Goal: Book appointment/travel/reservation

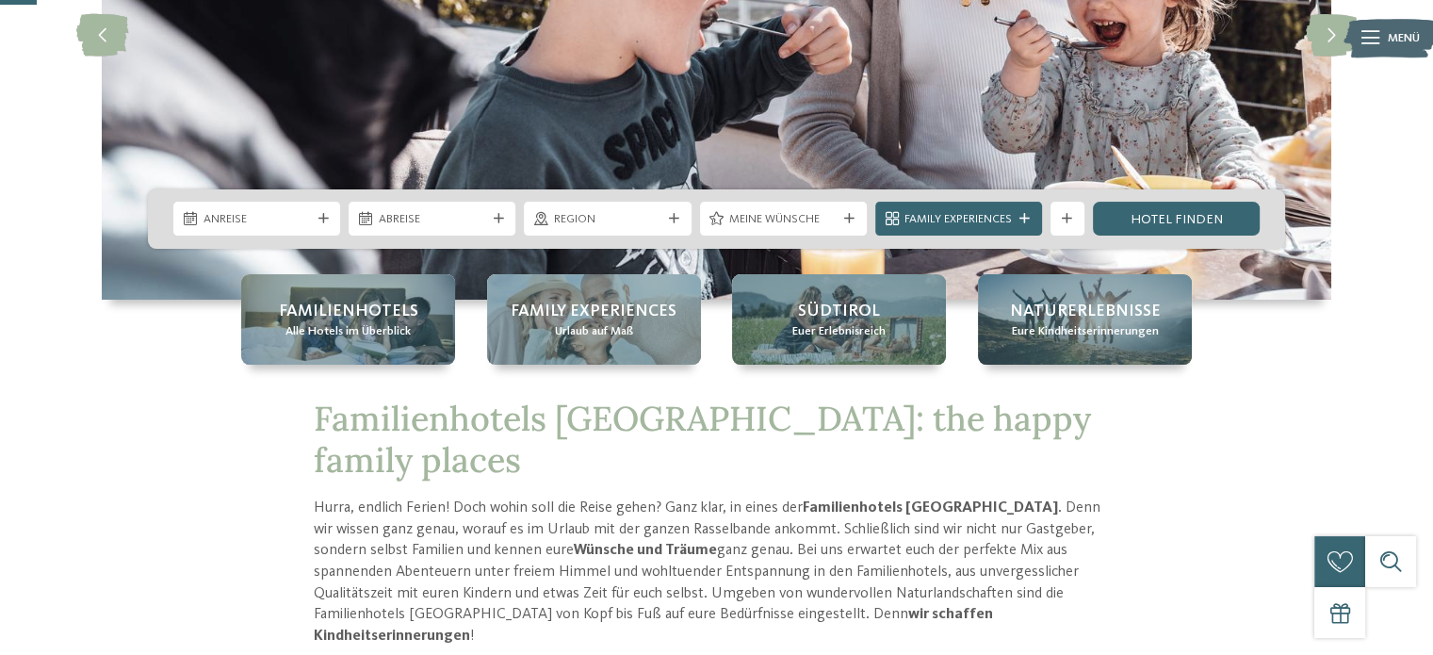
scroll to position [192, 0]
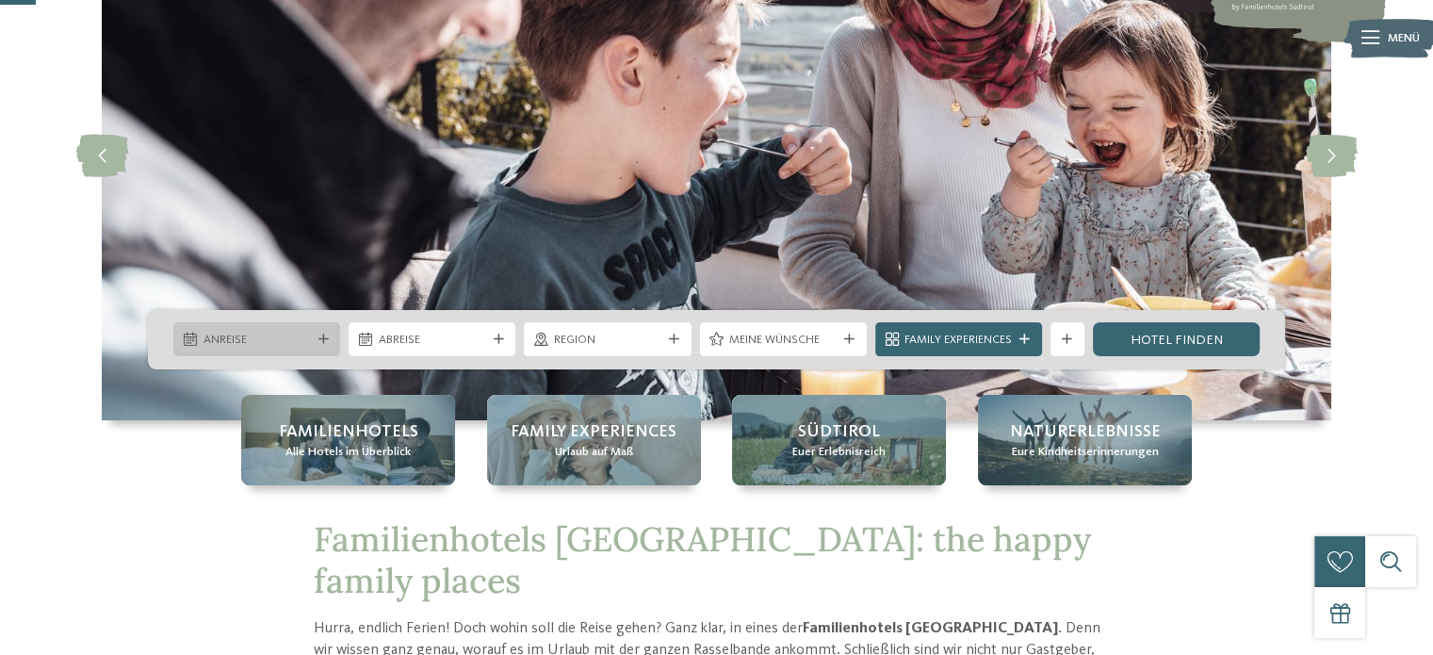
click at [293, 331] on div "Anreise" at bounding box center [257, 340] width 116 height 18
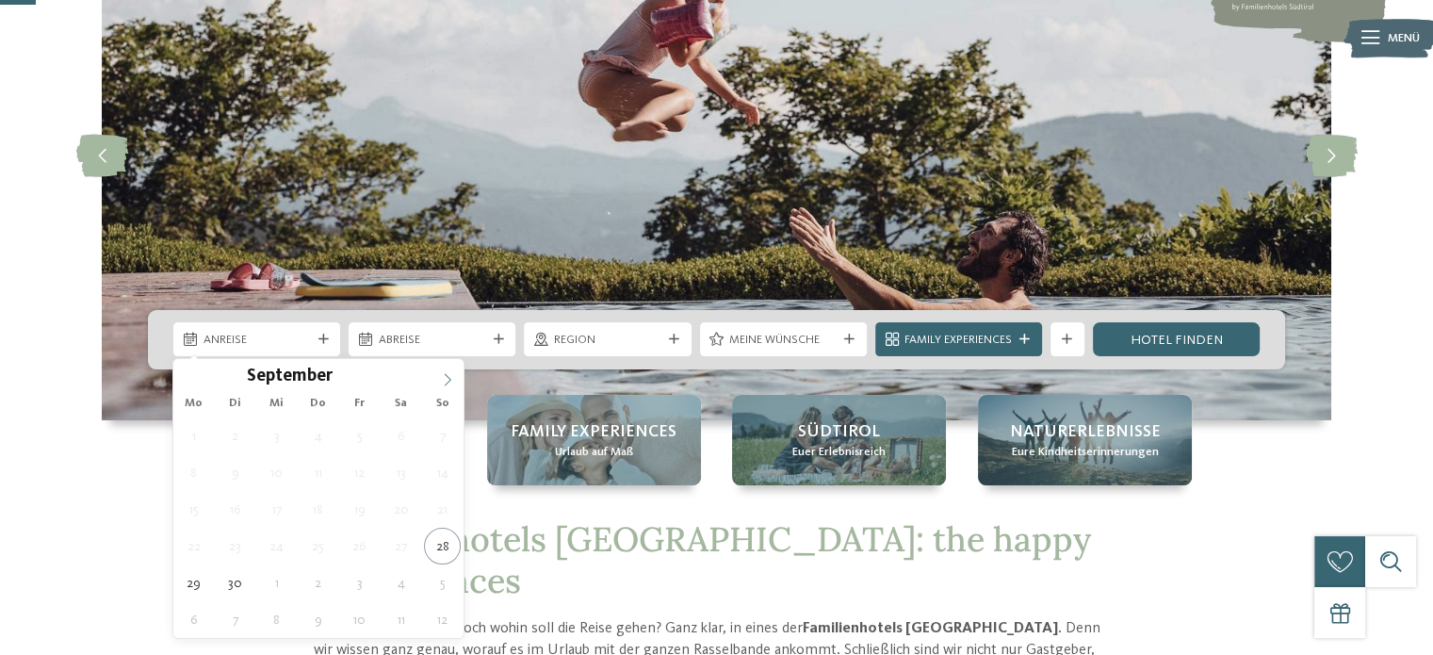
click at [445, 374] on icon at bounding box center [448, 380] width 7 height 12
type div "01.10.2025"
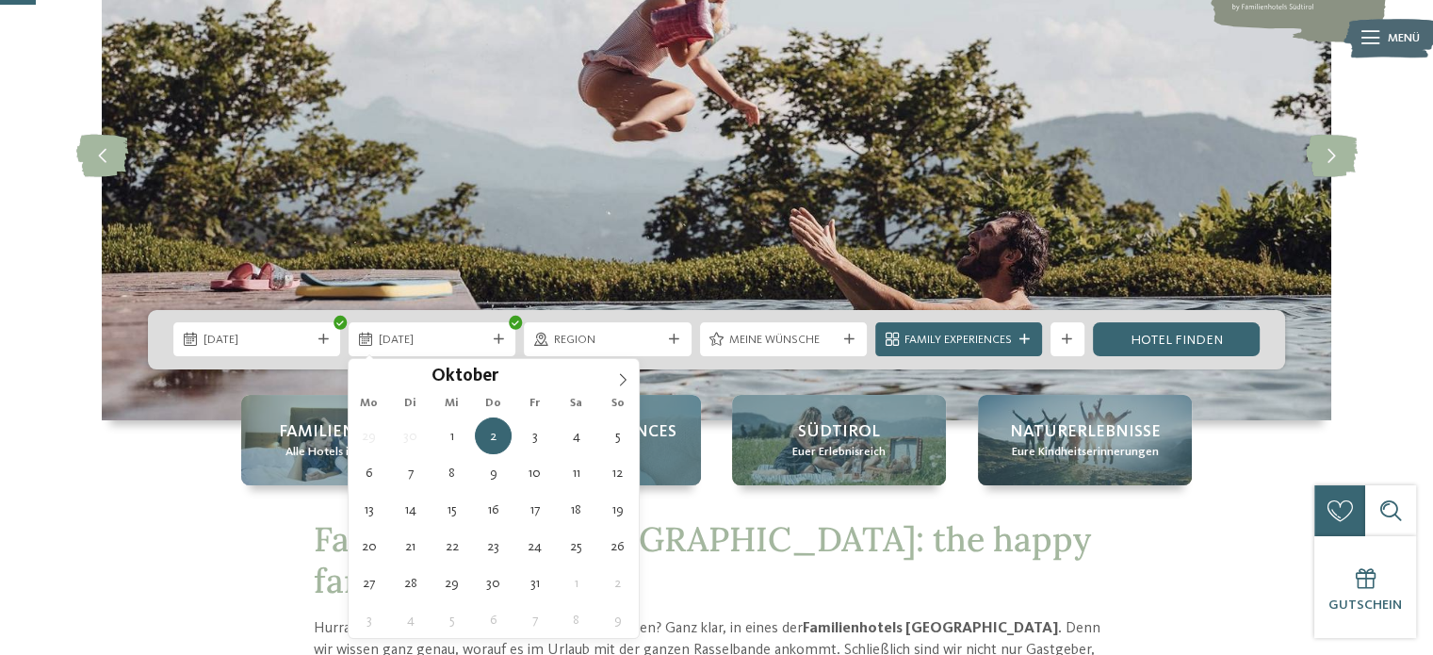
type div "05.10.2025"
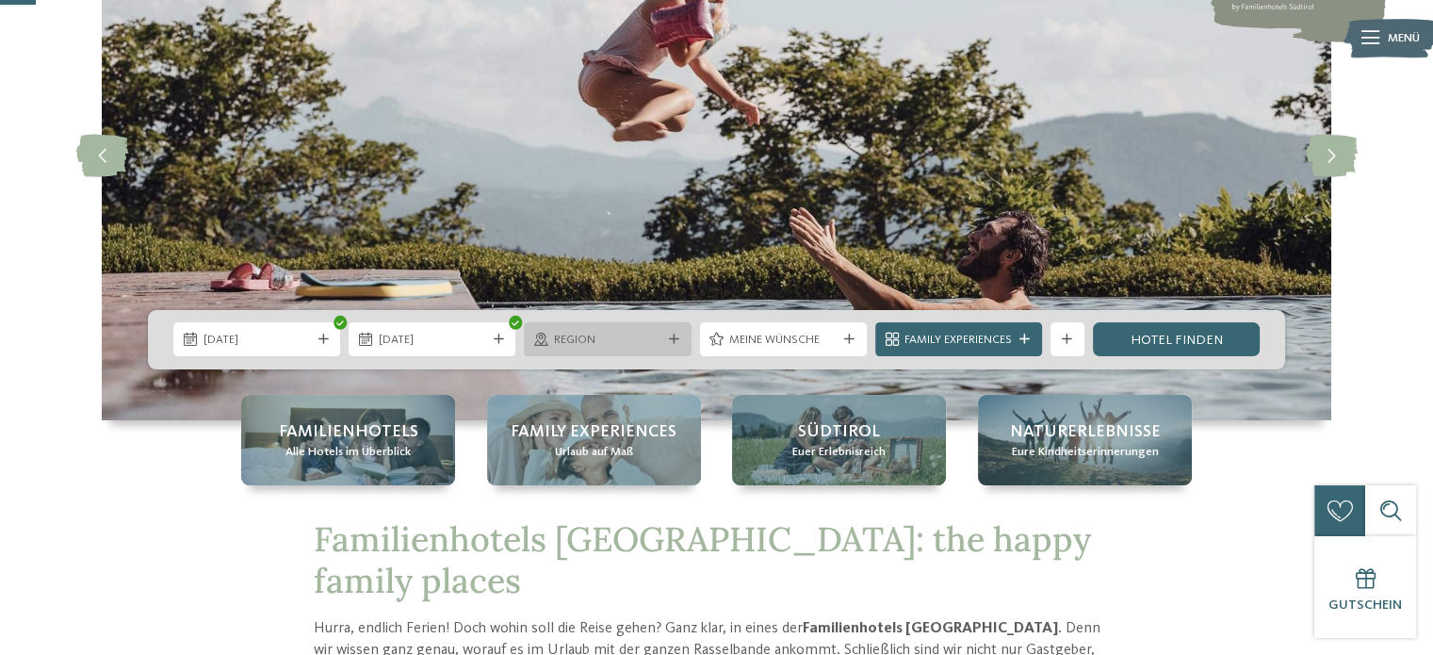
click at [656, 335] on span "Region" at bounding box center [607, 340] width 107 height 17
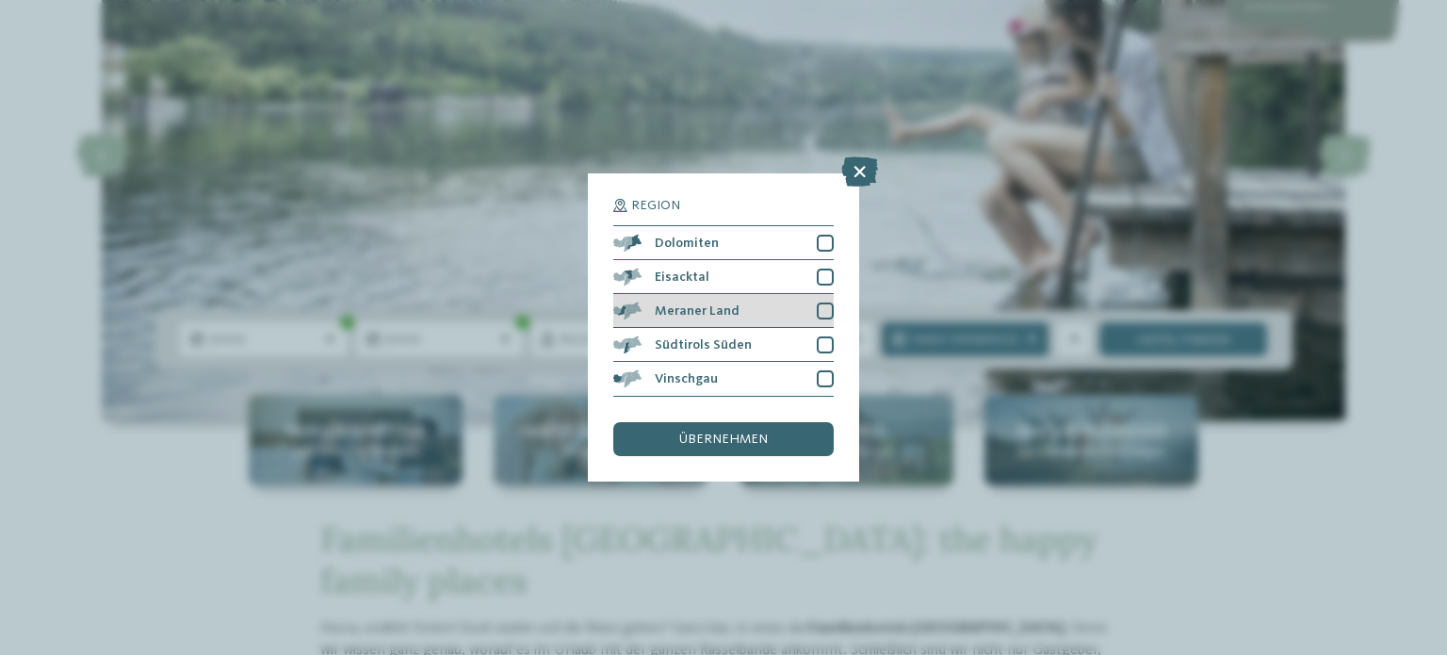
click at [825, 306] on div at bounding box center [825, 310] width 17 height 17
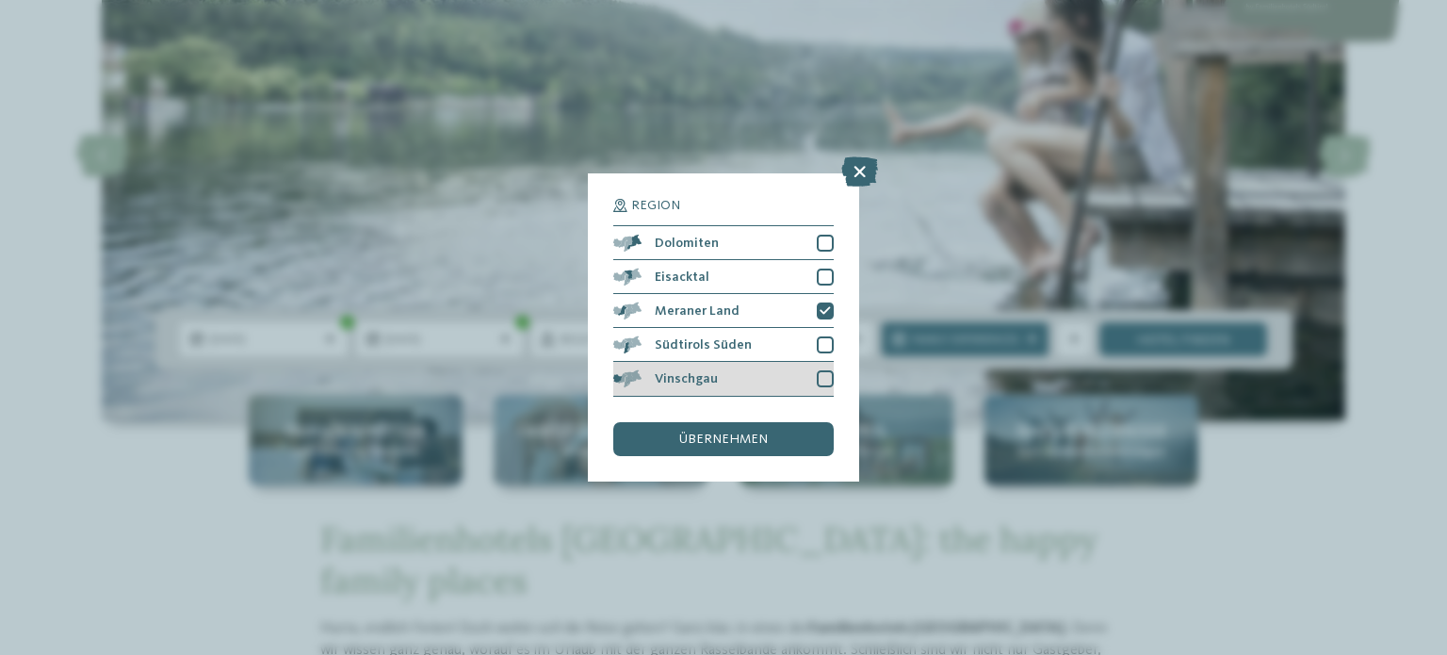
click at [823, 378] on div at bounding box center [825, 378] width 17 height 17
click at [752, 441] on span "übernehmen" at bounding box center [723, 438] width 89 height 13
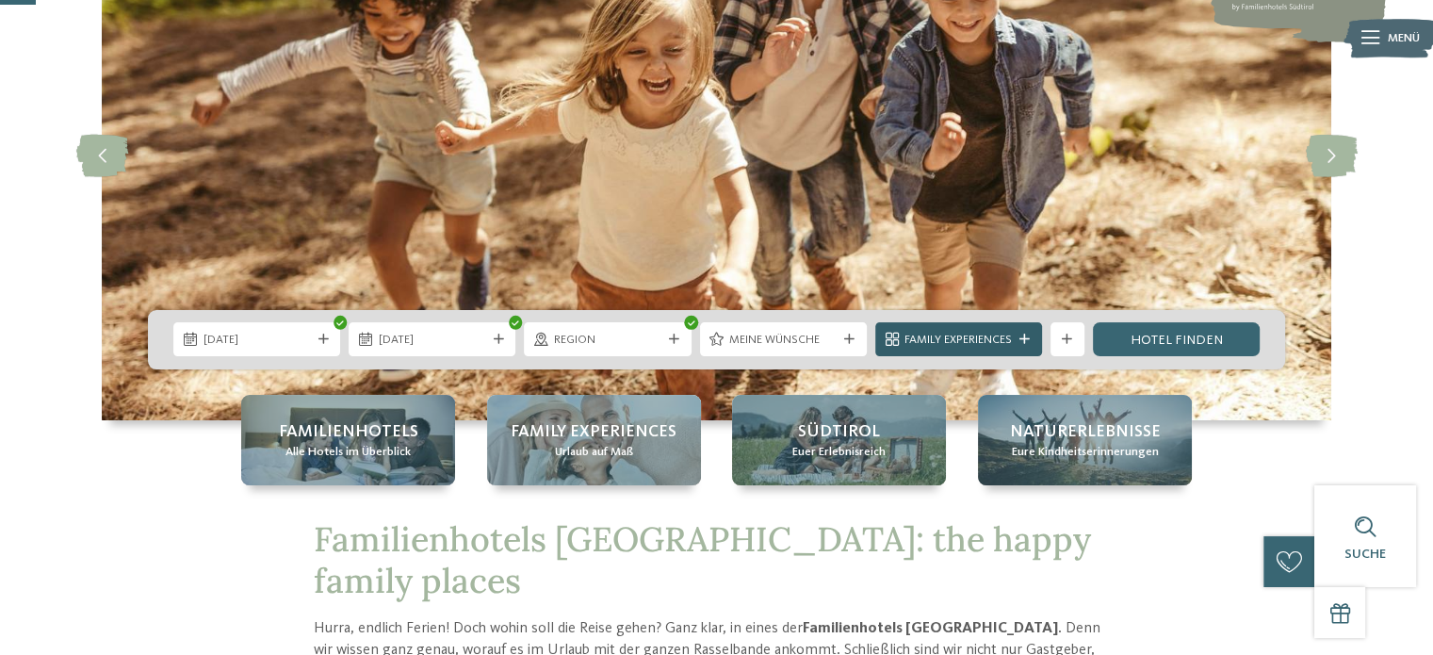
click at [1029, 331] on div "Family Experiences" at bounding box center [958, 339] width 167 height 34
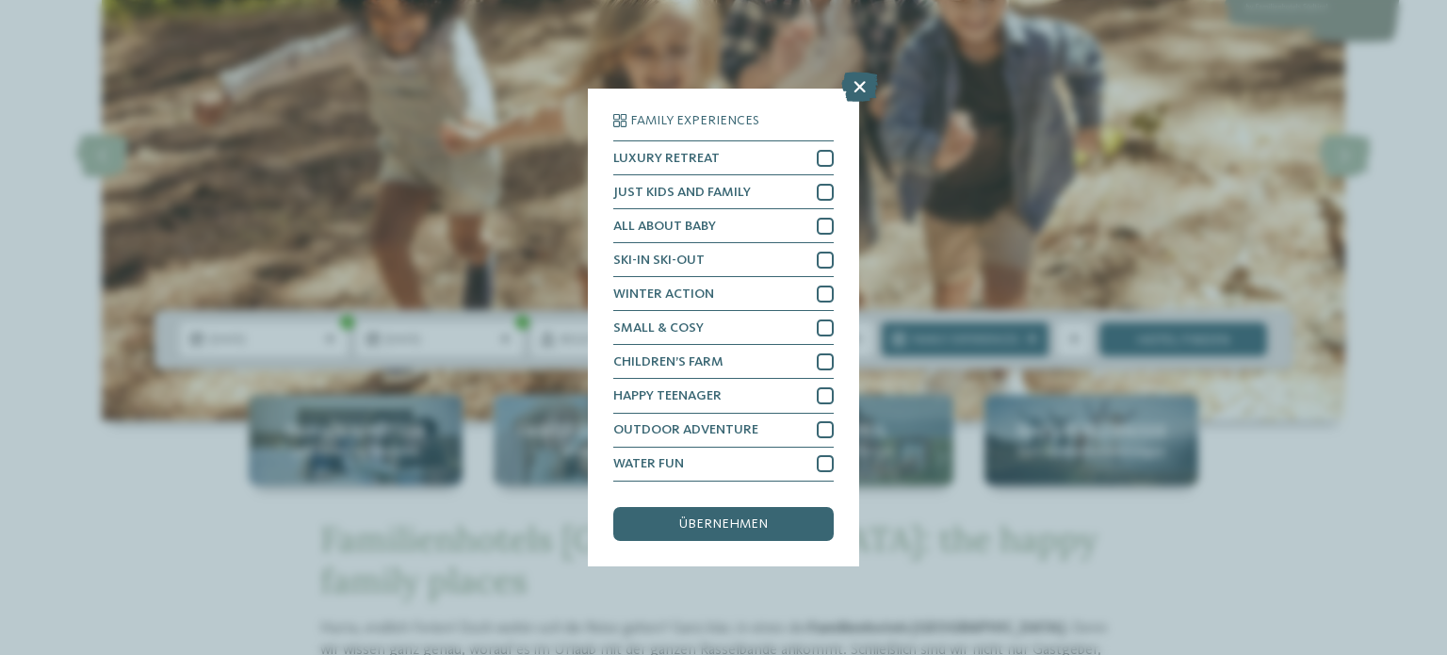
click at [769, 42] on div "Family Experiences LUXURY RETREAT JUST KIDS AND FAMILY" at bounding box center [723, 327] width 1447 height 655
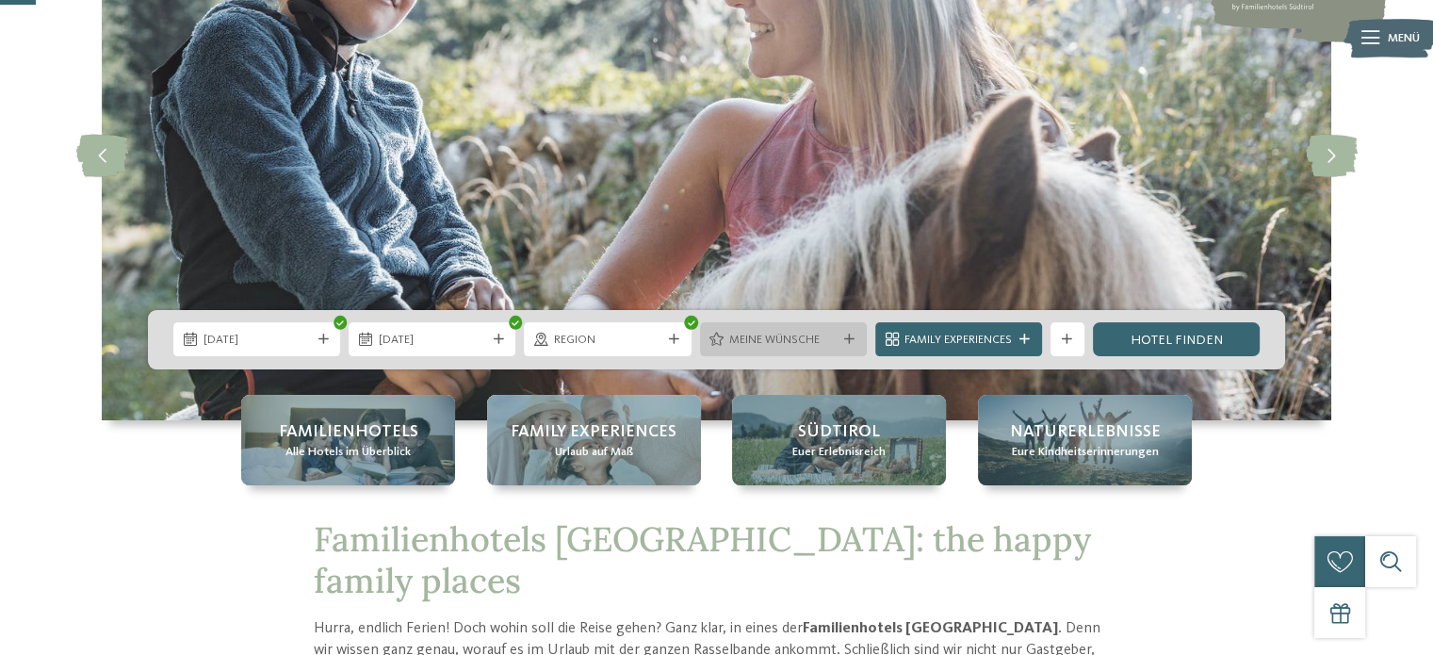
click at [793, 341] on span "Meine Wünsche" at bounding box center [782, 340] width 107 height 17
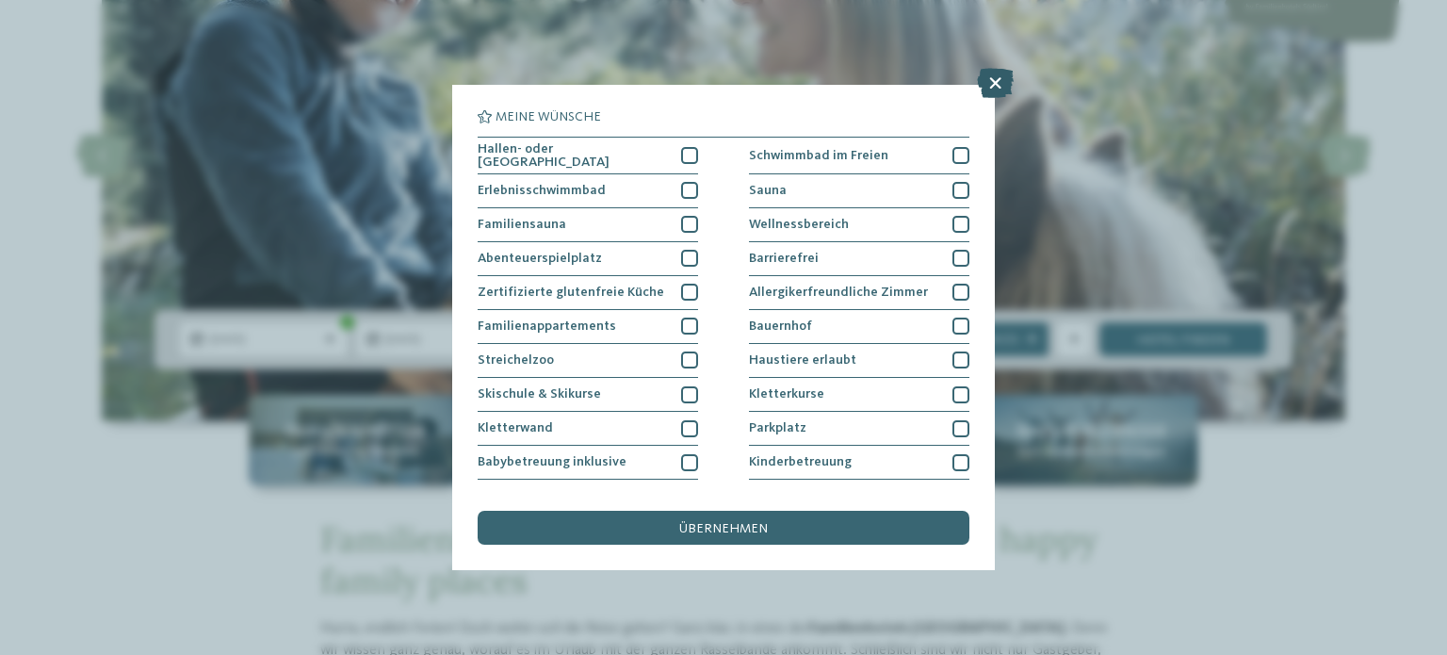
click at [989, 88] on icon at bounding box center [995, 83] width 37 height 30
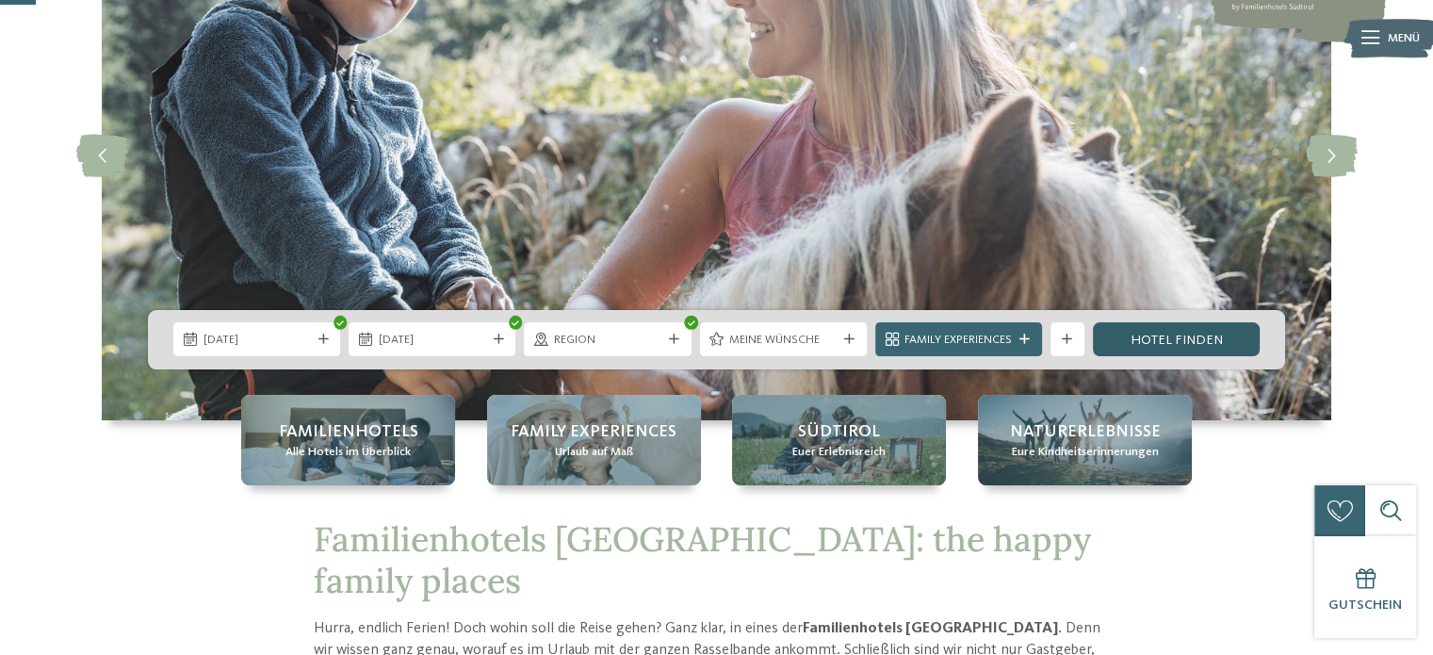
click at [1198, 339] on link "Hotel finden" at bounding box center [1176, 339] width 167 height 34
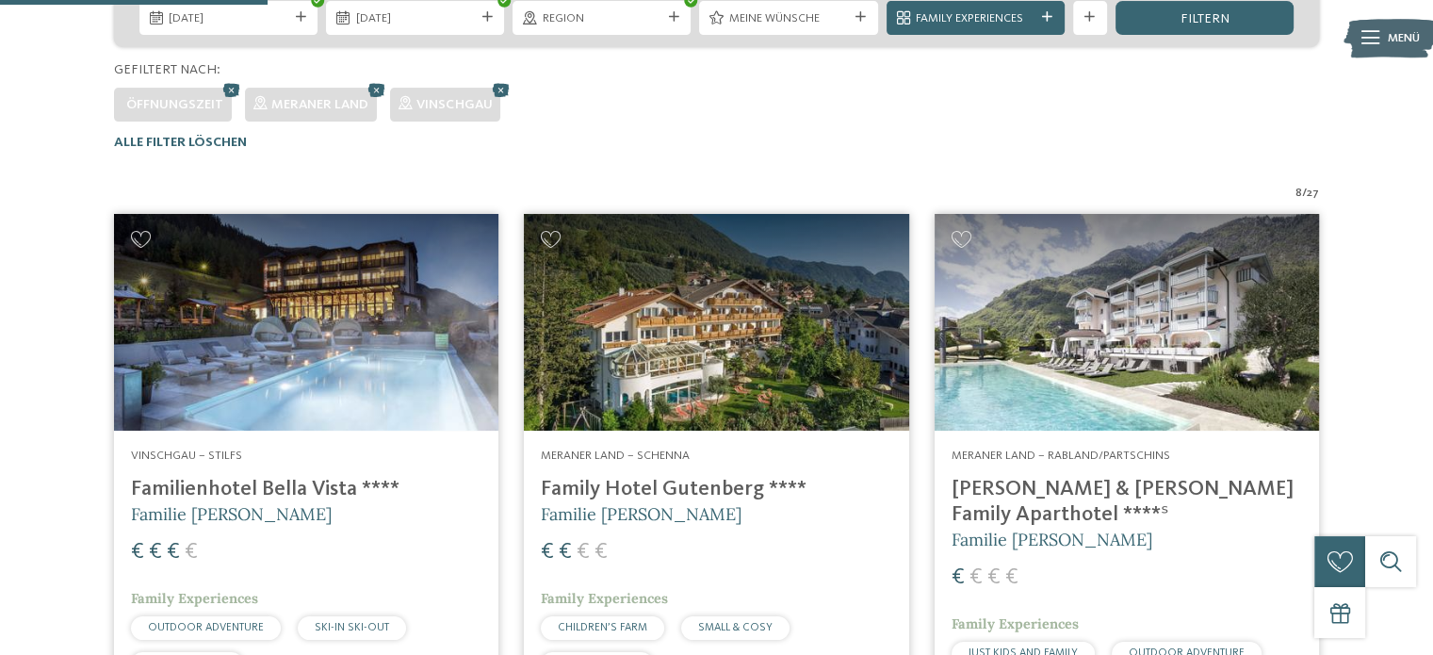
scroll to position [520, 0]
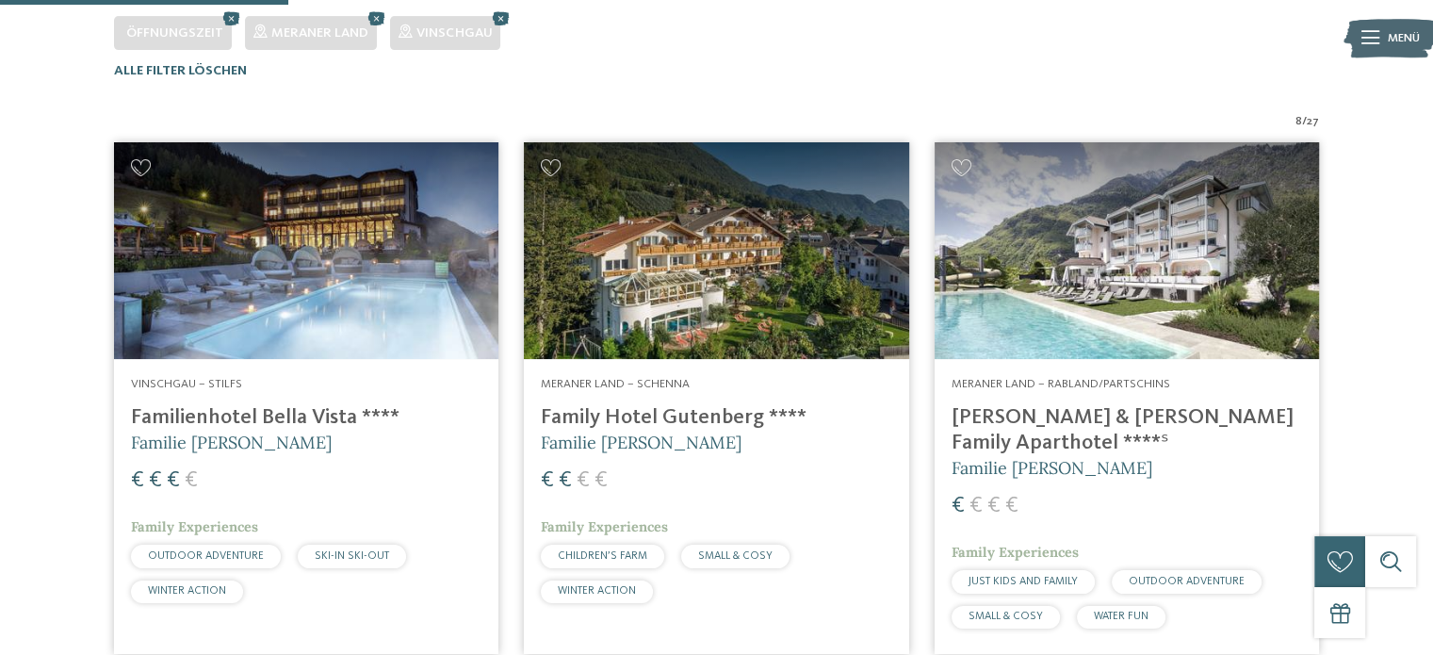
click at [735, 416] on h4 "Family Hotel Gutenberg ****" at bounding box center [716, 417] width 351 height 25
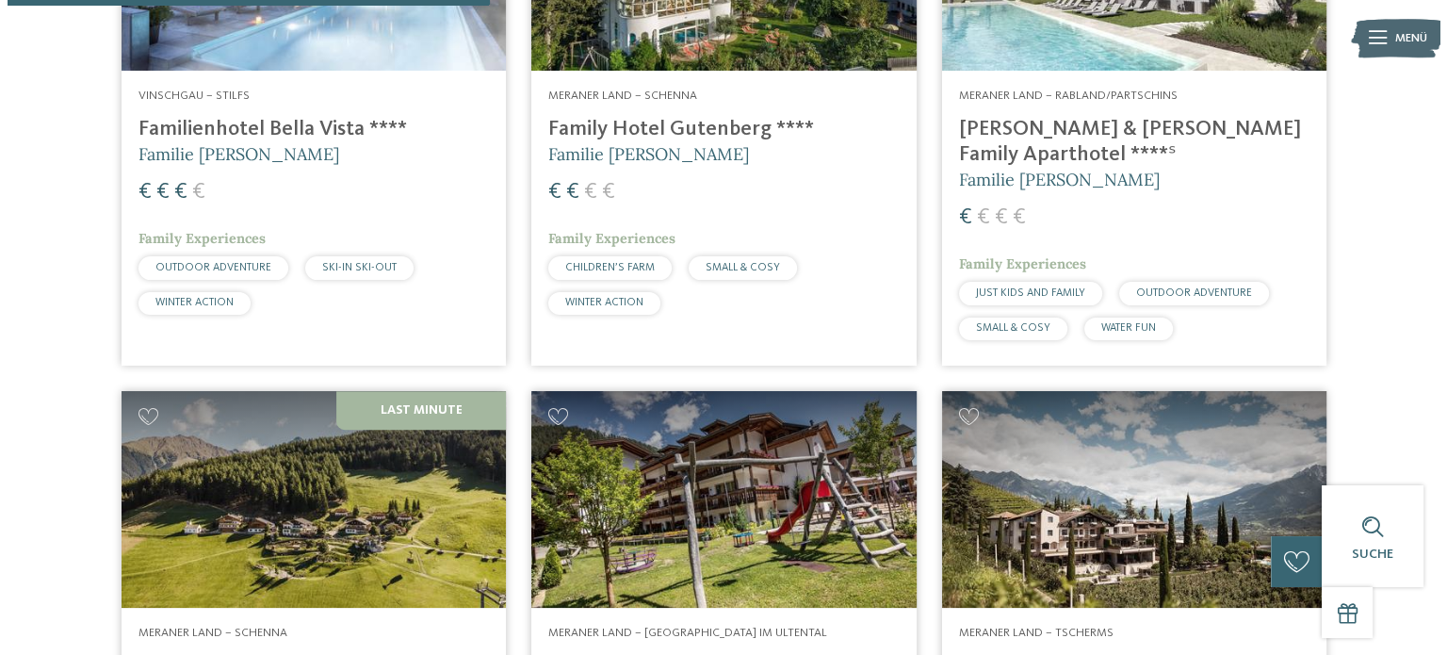
scroll to position [783, 0]
